Goal: Transaction & Acquisition: Purchase product/service

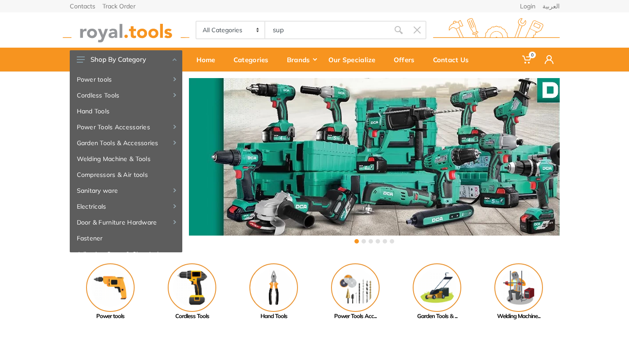
type input "supe"
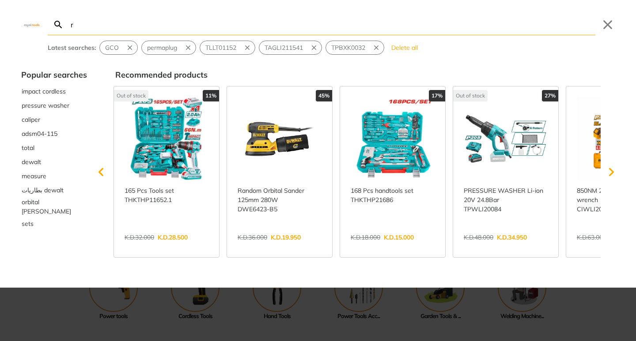
type input "r"
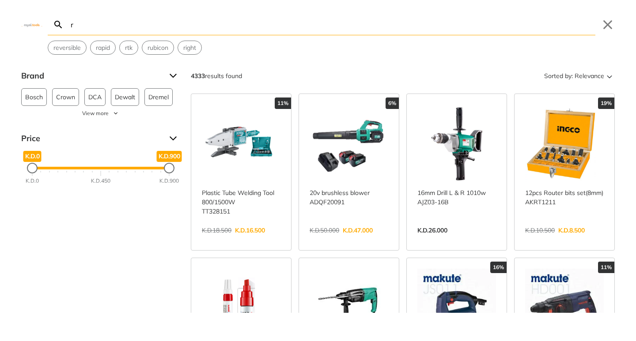
type input "r"
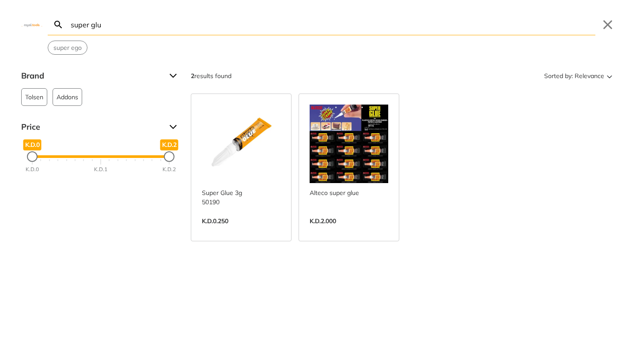
type input "super glu"
click at [379, 231] on link "View more →" at bounding box center [349, 231] width 79 height 0
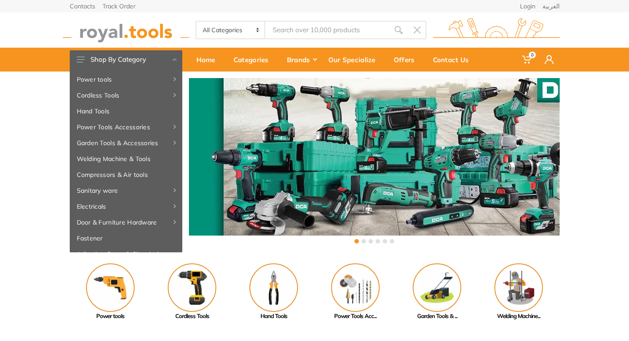
type input "super glu"
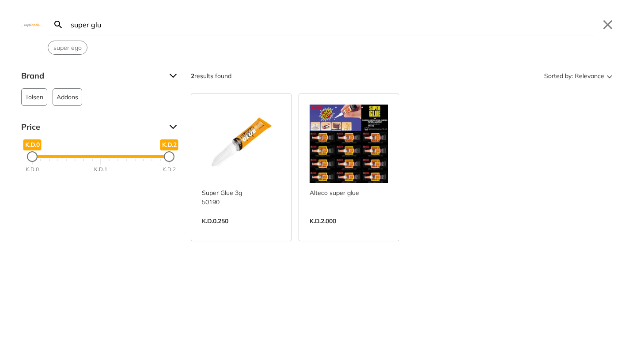
click at [227, 231] on link "View more →" at bounding box center [241, 231] width 79 height 0
